Goal: Task Accomplishment & Management: Manage account settings

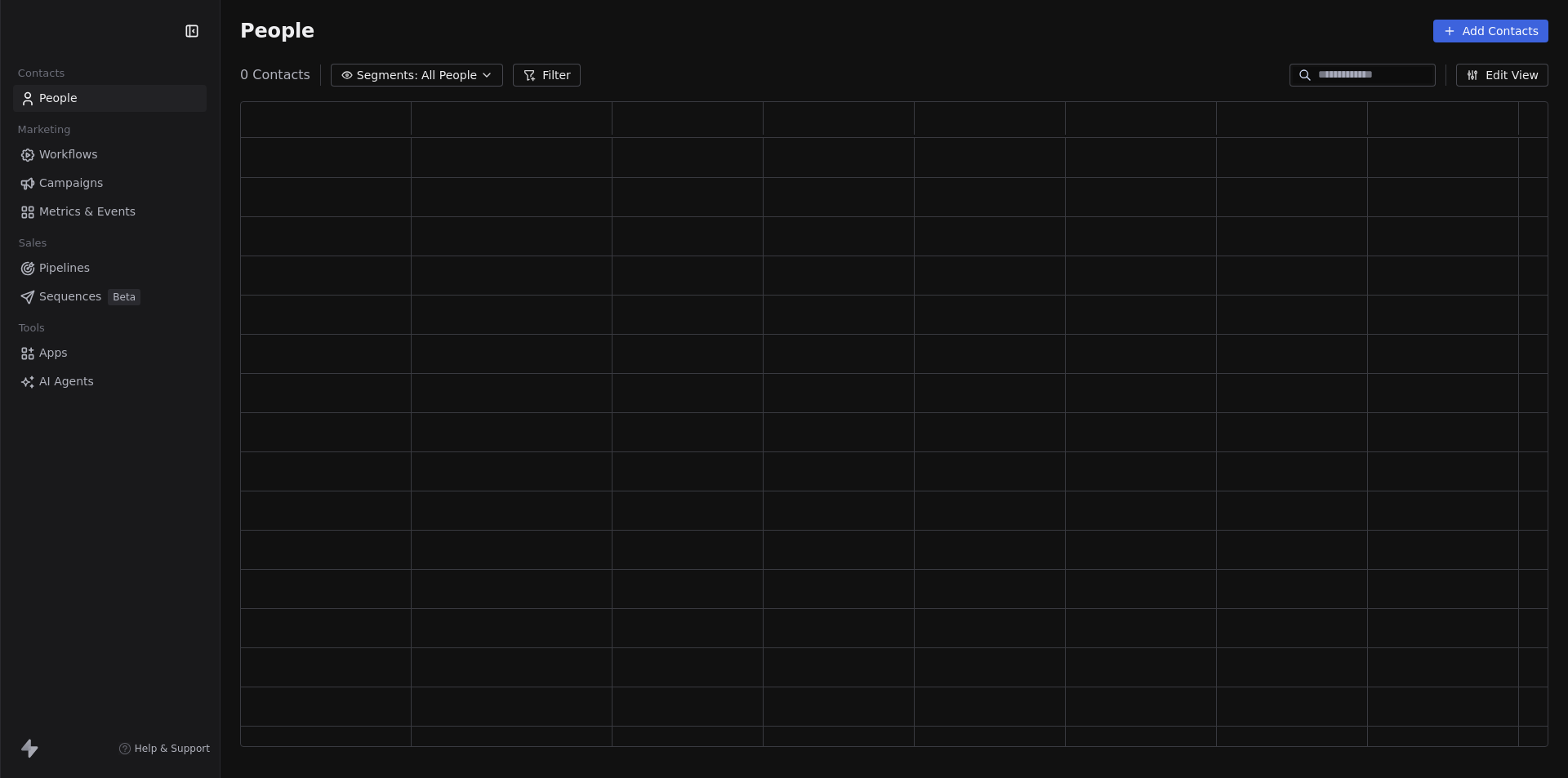
scroll to position [633, 1296]
click at [71, 153] on span "Workflows" at bounding box center [68, 154] width 59 height 17
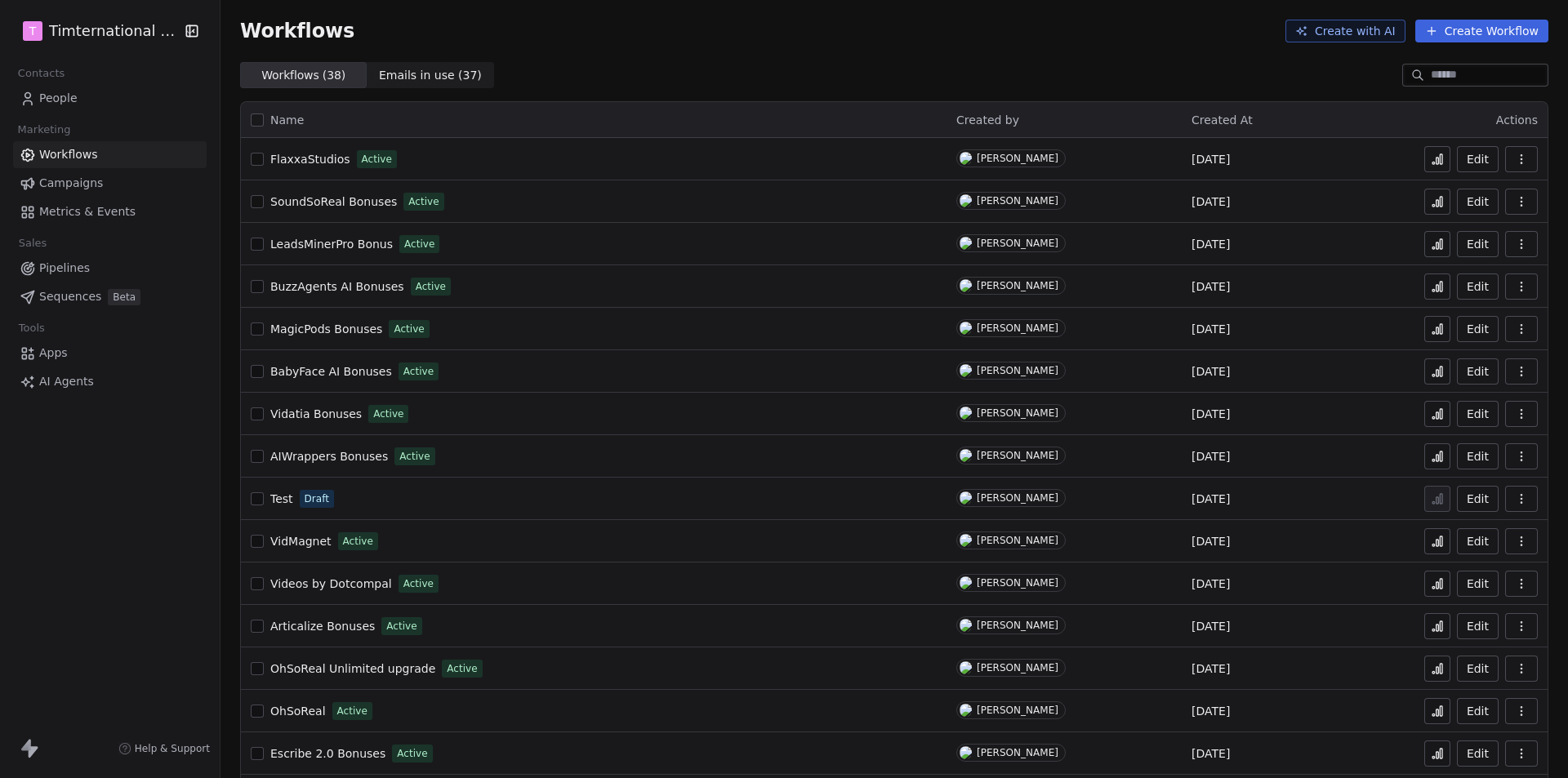
click at [71, 187] on span "Campaigns" at bounding box center [70, 183] width 64 height 17
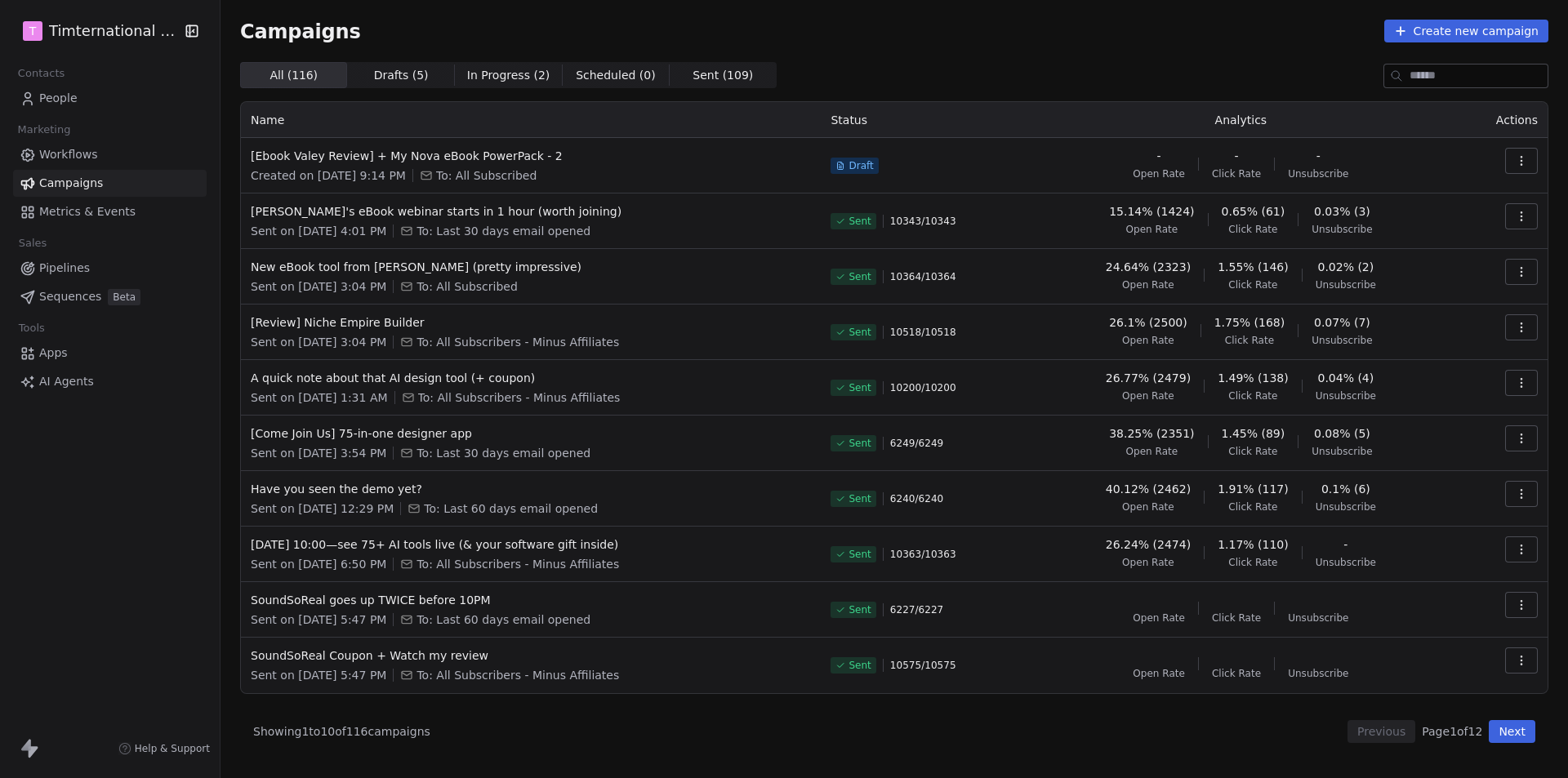
click at [1521, 165] on icon "button" at bounding box center [1520, 164] width 1 height 1
click at [1408, 192] on span "Edit" at bounding box center [1404, 198] width 26 height 20
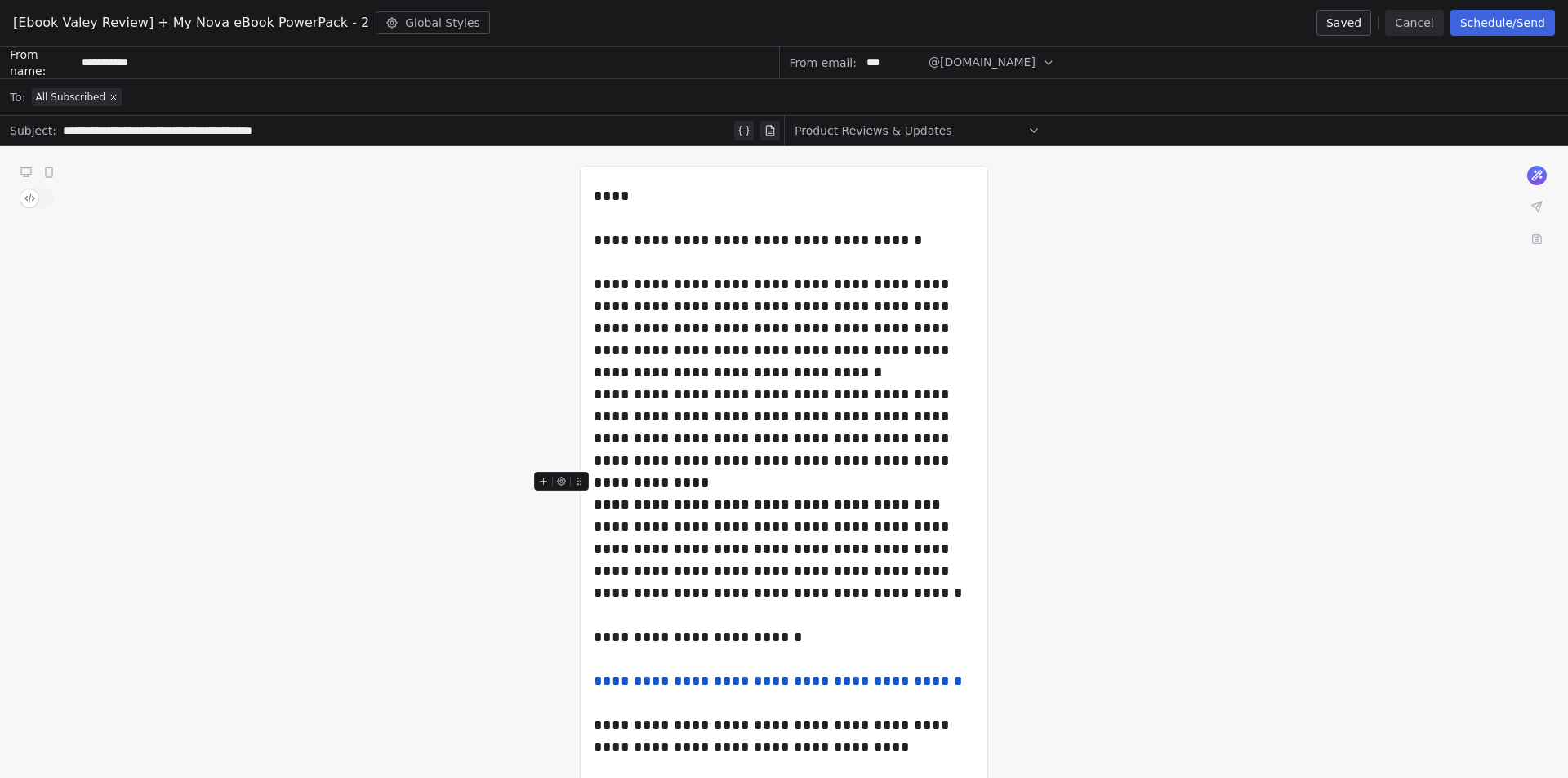
click at [1411, 20] on button "Cancel" at bounding box center [1414, 23] width 58 height 26
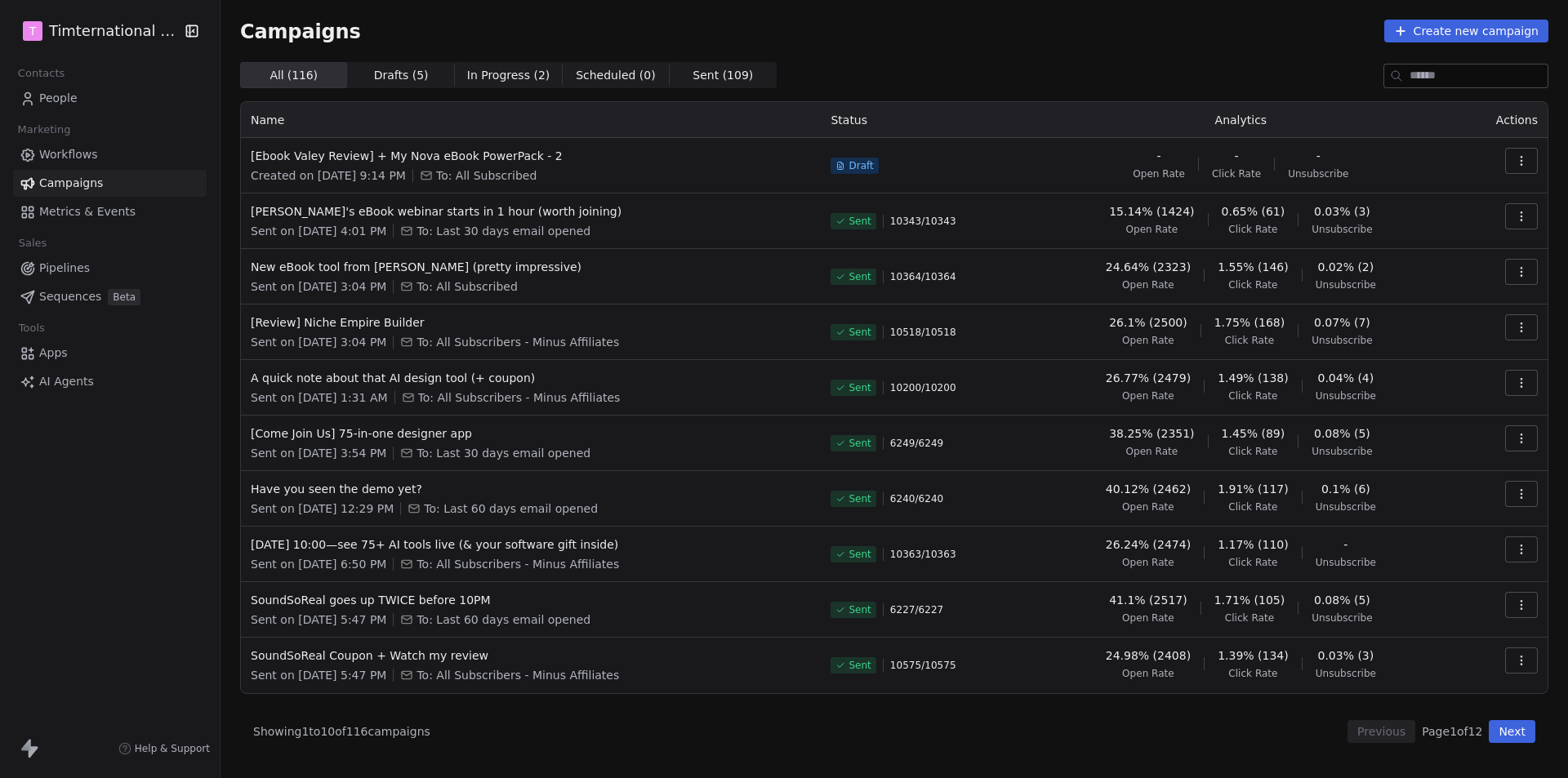
click at [1530, 153] on button "button" at bounding box center [1522, 161] width 33 height 26
click at [1411, 195] on span "Edit" at bounding box center [1404, 198] width 26 height 20
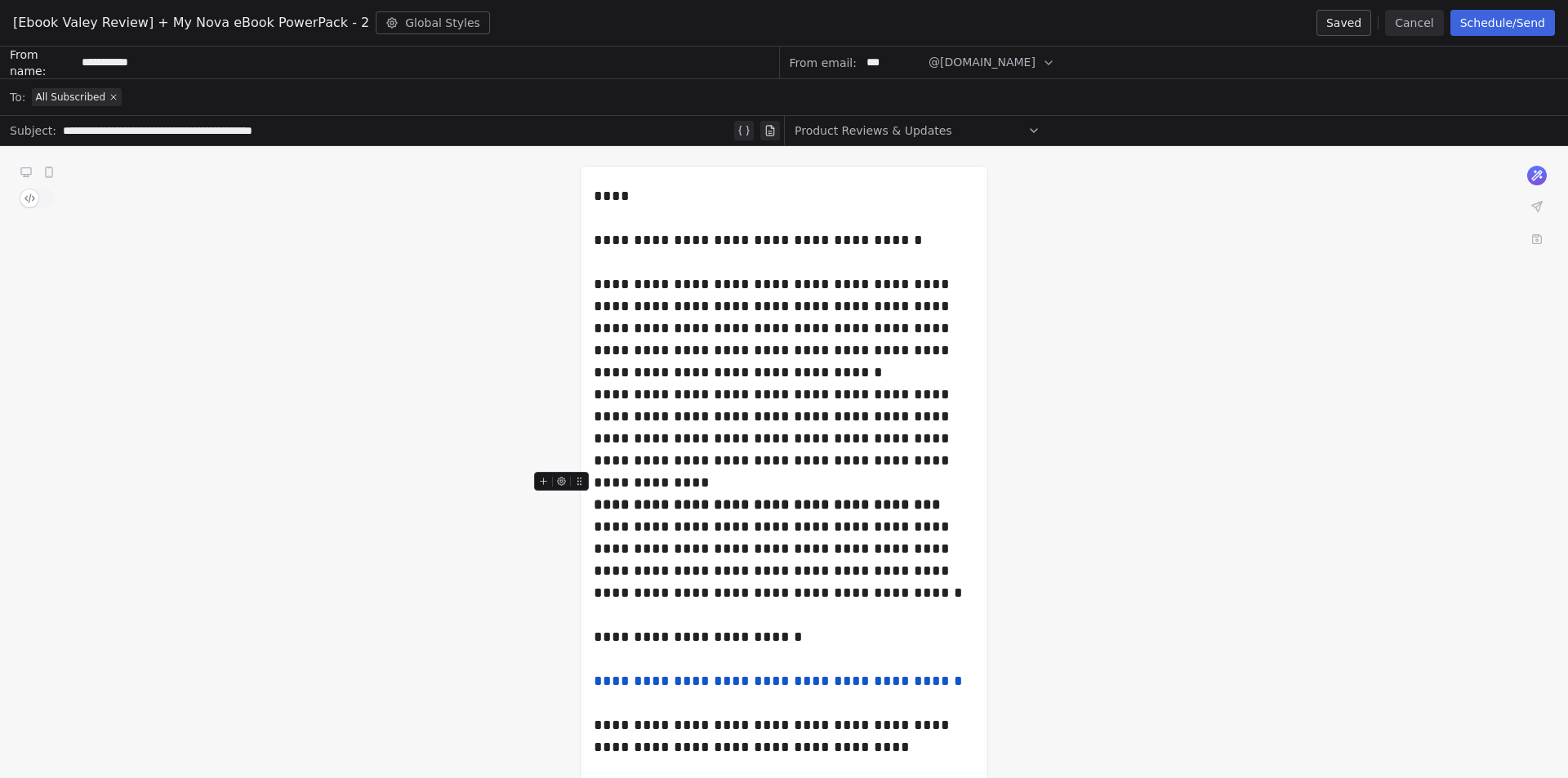
scroll to position [549, 0]
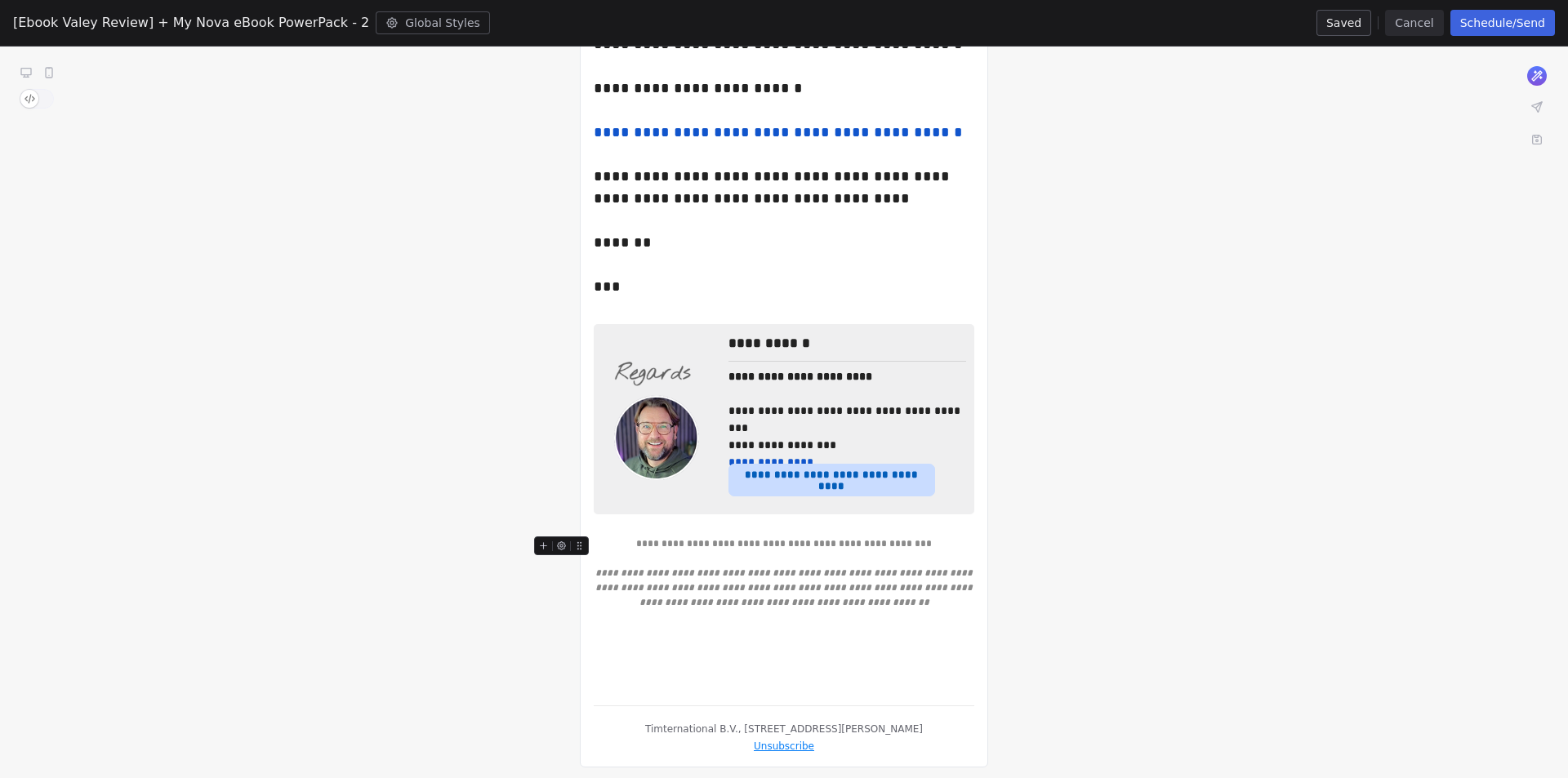
click at [1419, 22] on button "Cancel" at bounding box center [1414, 23] width 58 height 26
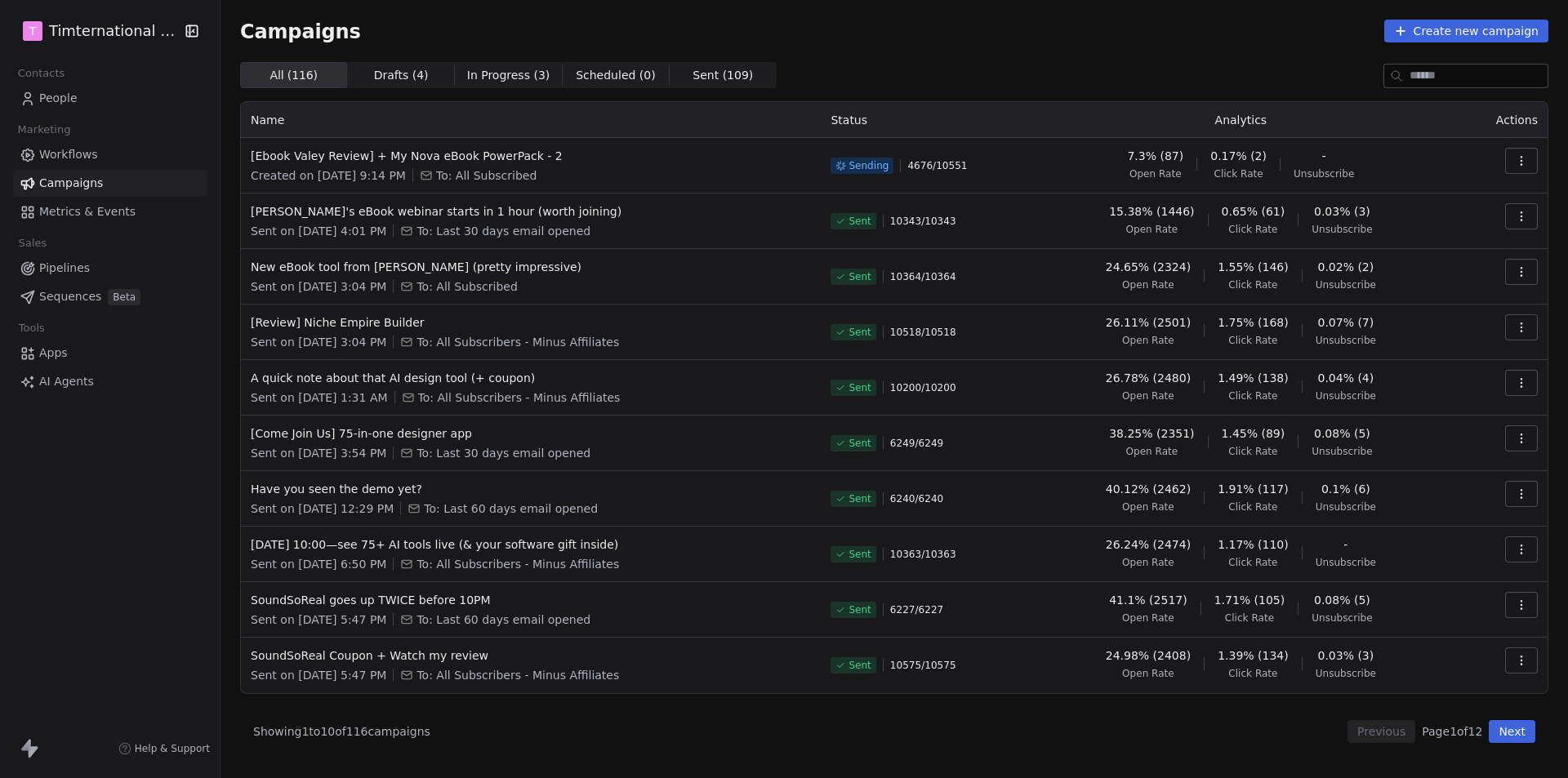
click at [175, 32] on html "T Timternational B.V. Contacts People Marketing Workflows Campaigns Metrics & E…" at bounding box center [784, 389] width 1568 height 778
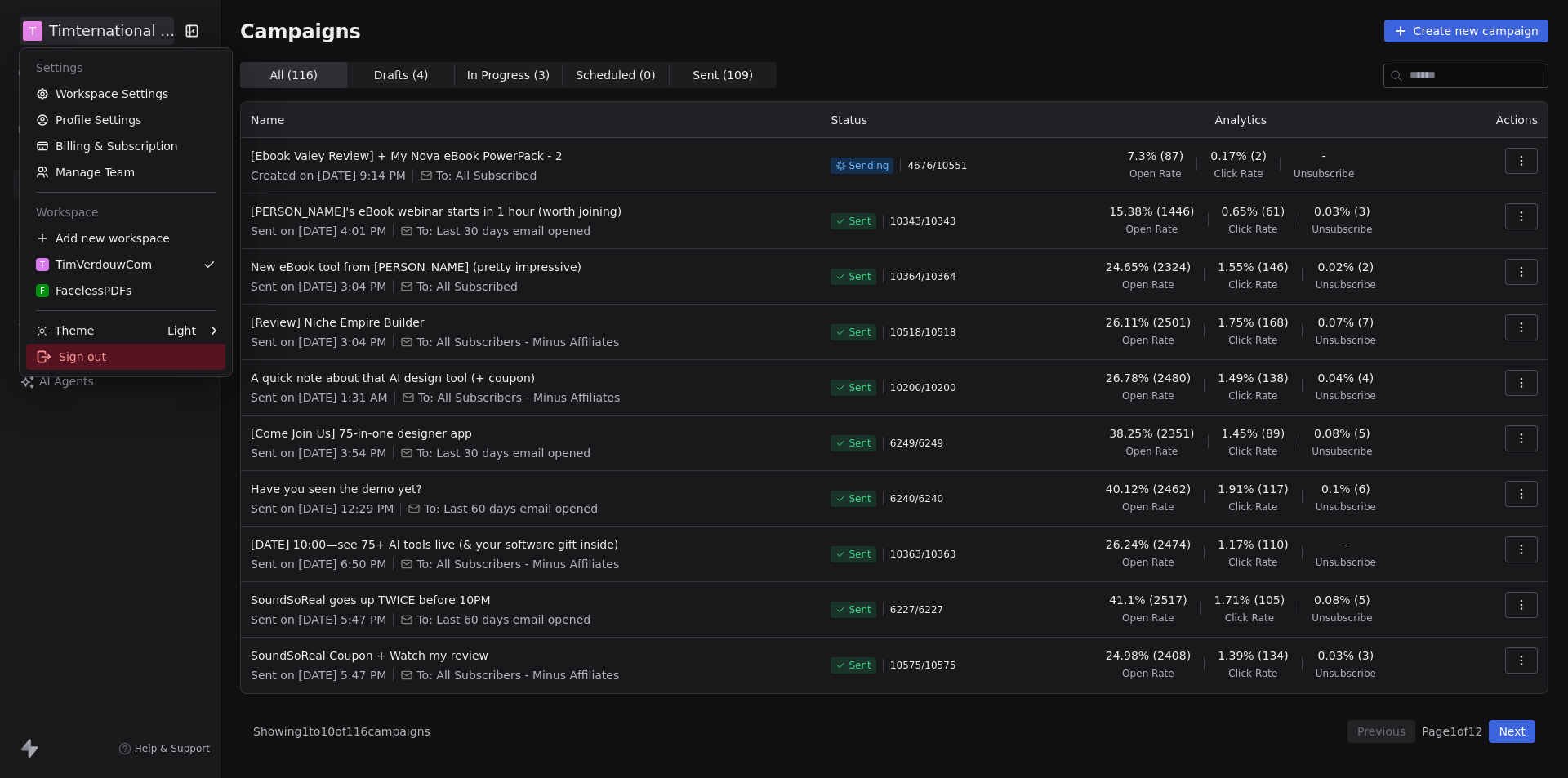
click at [111, 365] on div "Sign out" at bounding box center [125, 357] width 199 height 26
